Goal: Navigation & Orientation: Find specific page/section

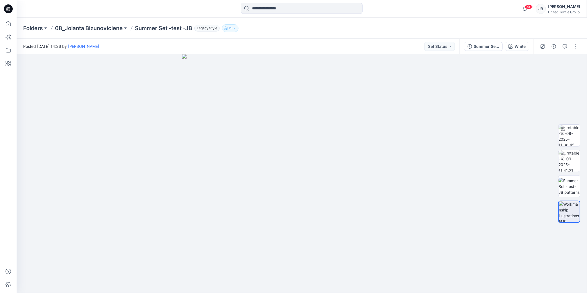
click at [7, 7] on icon at bounding box center [8, 8] width 9 height 9
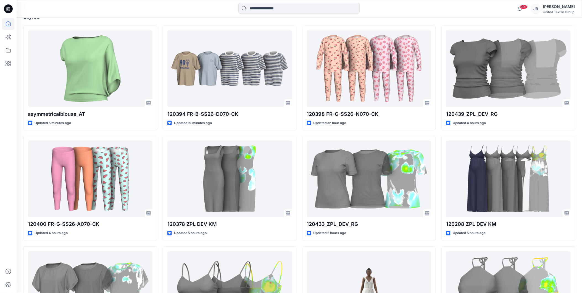
scroll to position [184, 0]
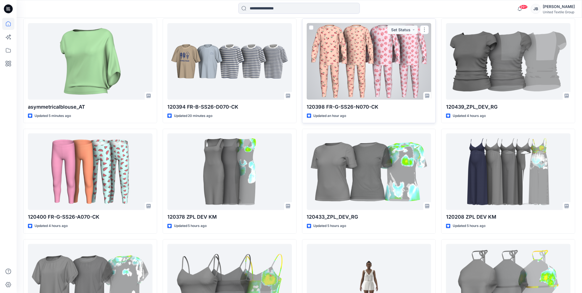
click at [380, 68] on div at bounding box center [369, 61] width 125 height 77
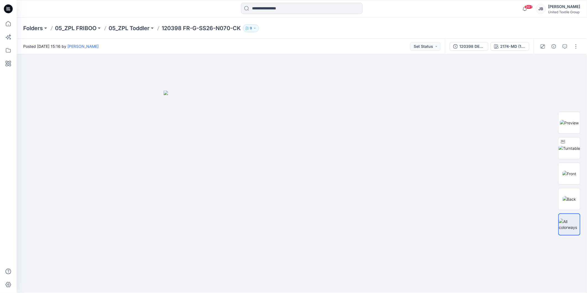
click at [7, 9] on icon at bounding box center [7, 9] width 2 height 0
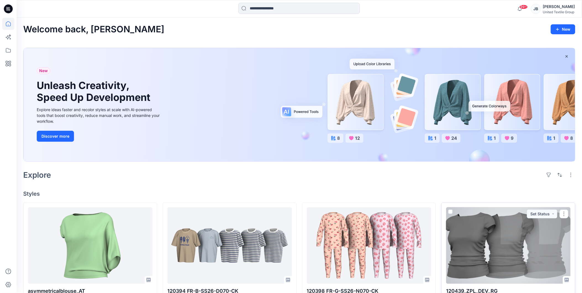
click at [497, 252] on div at bounding box center [508, 245] width 125 height 77
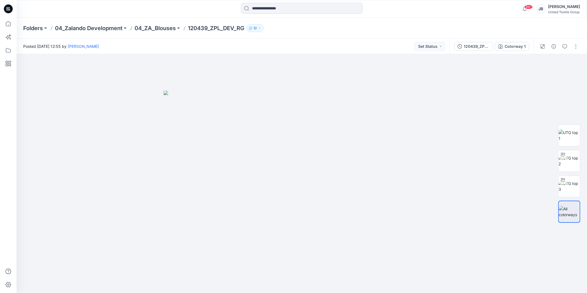
click at [8, 8] on icon at bounding box center [8, 8] width 2 height 0
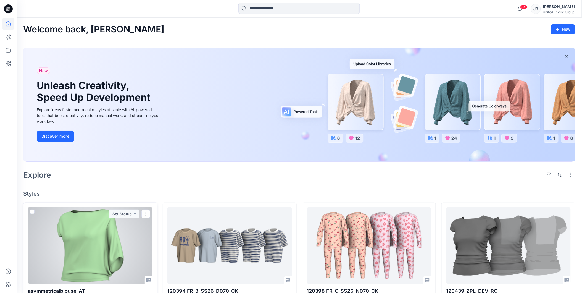
click at [111, 260] on div at bounding box center [90, 245] width 125 height 77
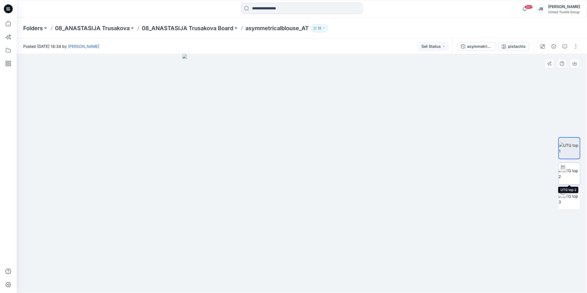
click at [576, 173] on img at bounding box center [570, 174] width 22 height 12
drag, startPoint x: 305, startPoint y: 285, endPoint x: 230, endPoint y: 285, distance: 75.2
click at [230, 285] on icon at bounding box center [302, 276] width 167 height 21
click at [5, 7] on icon at bounding box center [8, 8] width 9 height 9
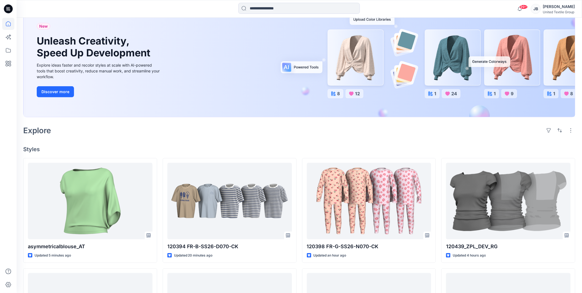
scroll to position [184, 0]
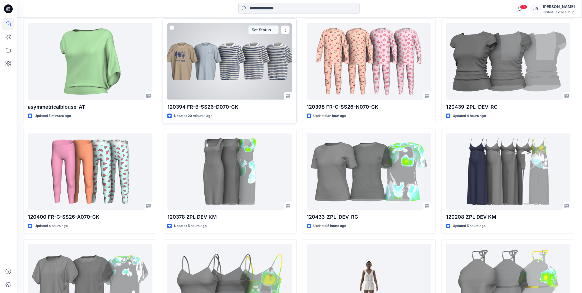
click at [241, 63] on div at bounding box center [229, 61] width 125 height 77
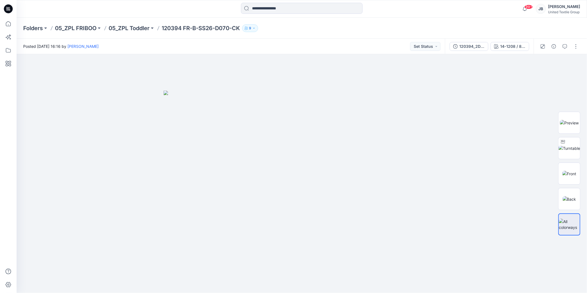
click at [7, 7] on icon at bounding box center [8, 8] width 9 height 9
